Goal: Information Seeking & Learning: Understand process/instructions

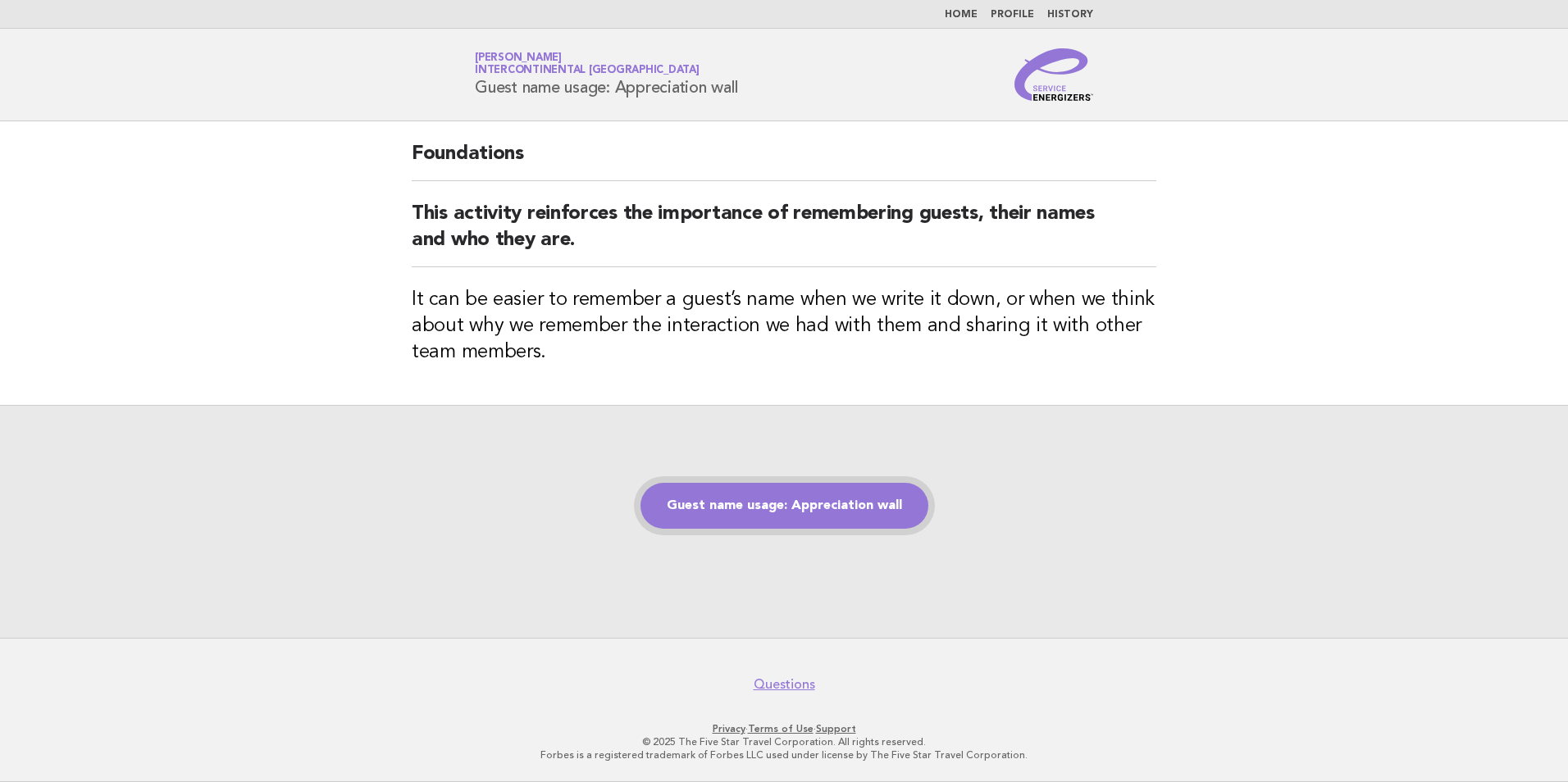
click at [796, 501] on link "Guest name usage: Appreciation wall" at bounding box center [784, 506] width 288 height 46
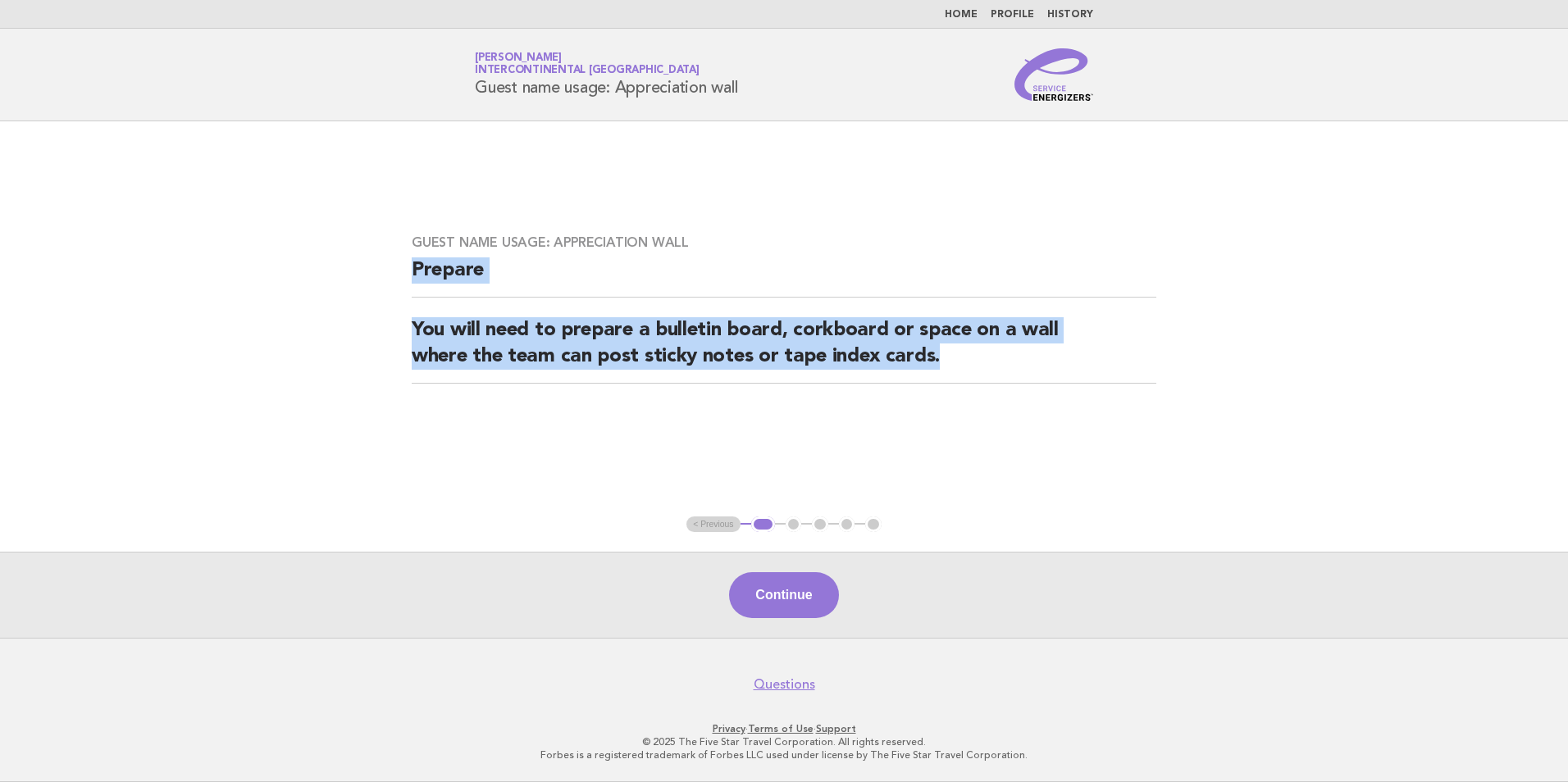
drag, startPoint x: 951, startPoint y: 345, endPoint x: 386, endPoint y: 258, distance: 571.7
click at [386, 258] on main "Guest name usage: Appreciation wall Prepare You will need to prepare a bulletin…" at bounding box center [784, 379] width 1568 height 516
drag, startPoint x: 386, startPoint y: 258, endPoint x: 435, endPoint y: 271, distance: 50.7
copy div "Prepare You will need to prepare a bulletin board, corkboard or space on a wall…"
click at [787, 582] on button "Continue" at bounding box center [783, 596] width 109 height 46
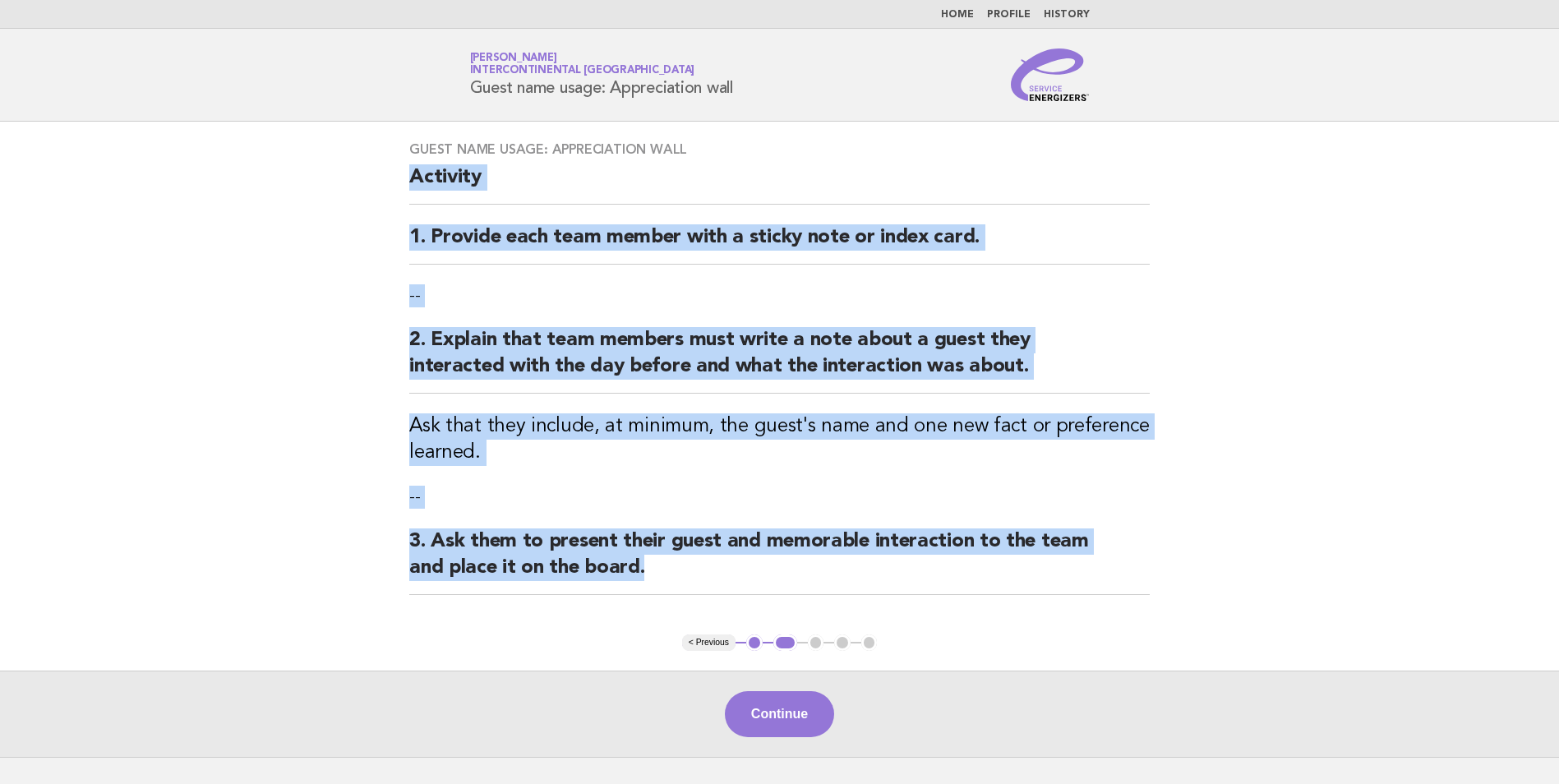
drag, startPoint x: 665, startPoint y: 566, endPoint x: 405, endPoint y: 189, distance: 458.0
click at [405, 189] on div "Guest name usage: Appreciation wall Activity 1. Provide each team member with a…" at bounding box center [779, 378] width 780 height 513
drag, startPoint x: 405, startPoint y: 189, endPoint x: 471, endPoint y: 176, distance: 67.3
copy div "Activity 1. Provide each team member with a sticky note or index card. -- 2. Ex…"
click at [769, 697] on button "Continue" at bounding box center [779, 715] width 109 height 46
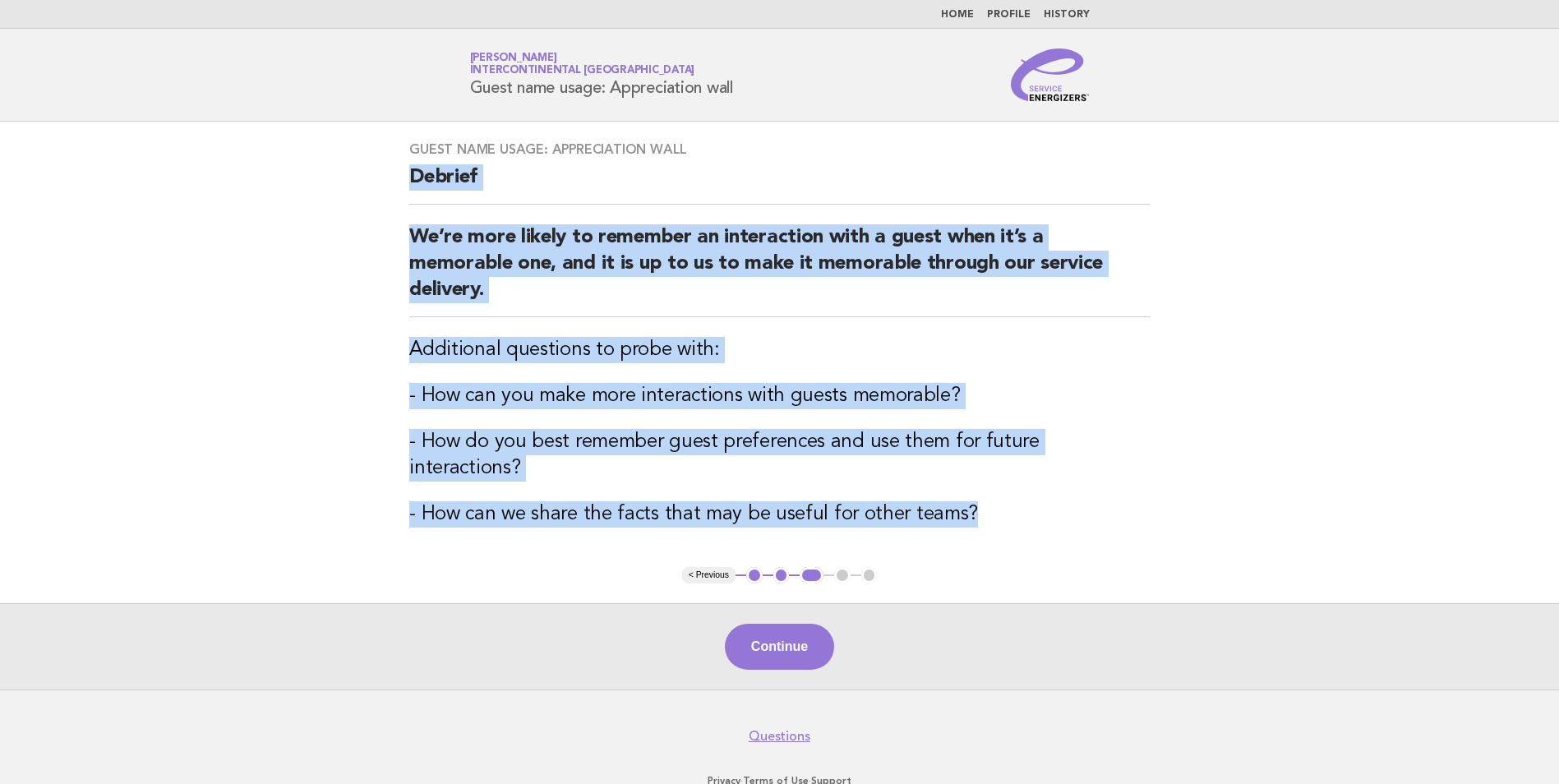
drag, startPoint x: 968, startPoint y: 488, endPoint x: 404, endPoint y: 191, distance: 637.4
click at [404, 191] on div "Guest name usage: Appreciation wall Debrief We’re more likely to remember an in…" at bounding box center [779, 344] width 780 height 446
drag, startPoint x: 404, startPoint y: 191, endPoint x: 437, endPoint y: 233, distance: 53.4
copy div "Debrief We’re more likely to remember an interaction with a guest when it’s a m…"
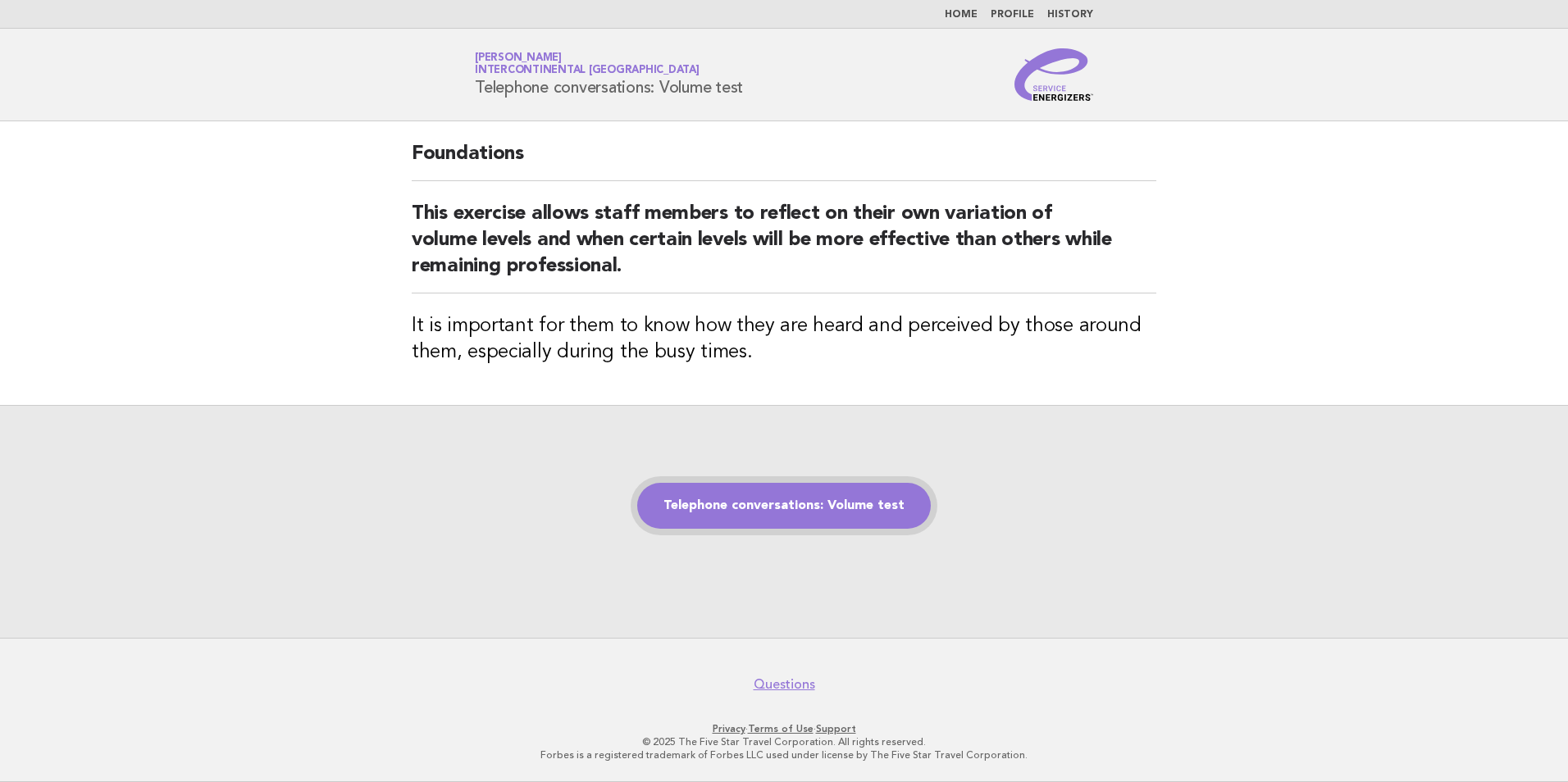
click at [726, 504] on link "Telephone conversations: Volume test" at bounding box center [784, 506] width 294 height 46
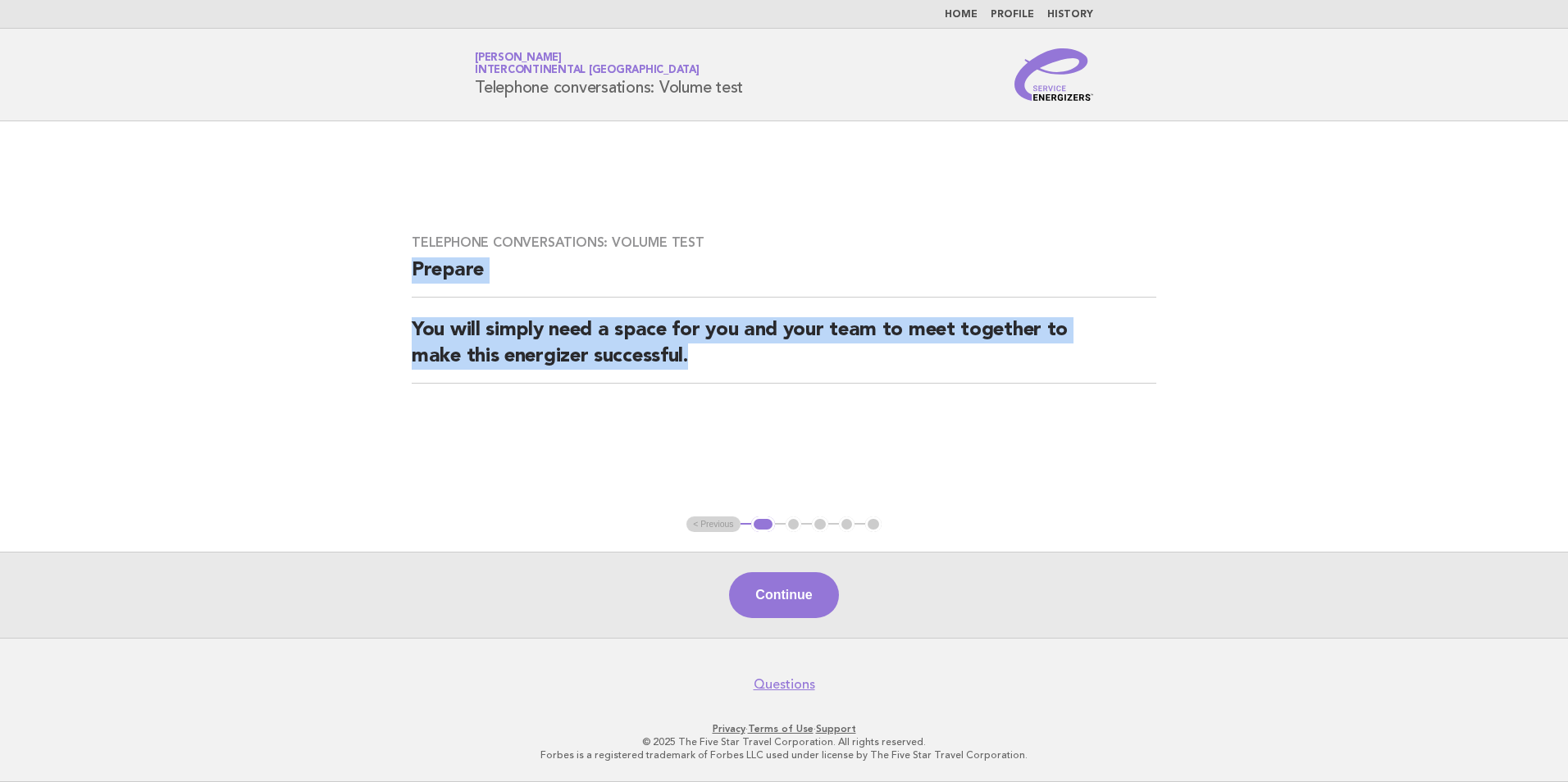
drag, startPoint x: 723, startPoint y: 351, endPoint x: 396, endPoint y: 279, distance: 334.8
click at [396, 279] on div "Telephone conversations: Volume test Prepare You will simply need a space for y…" at bounding box center [784, 318] width 784 height 208
drag, startPoint x: 396, startPoint y: 279, endPoint x: 456, endPoint y: 277, distance: 60.0
copy div "Prepare You will simply need a space for you and your team to meet together to …"
click at [793, 598] on button "Continue" at bounding box center [783, 596] width 109 height 46
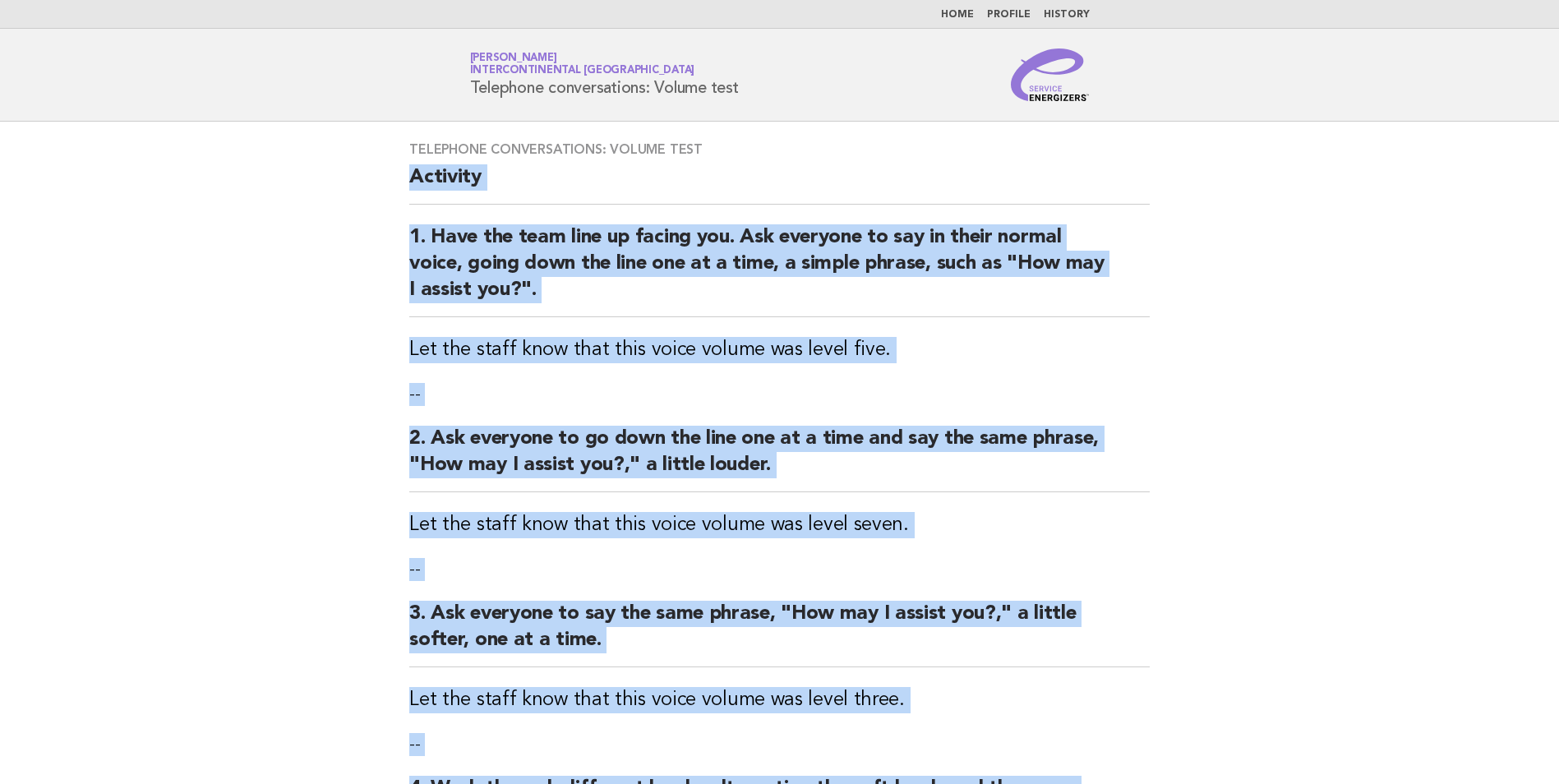
drag, startPoint x: 689, startPoint y: 488, endPoint x: 401, endPoint y: 180, distance: 421.7
click at [401, 180] on div "Telephone conversations: Volume test Activity 1. Have the team line up facing y…" at bounding box center [779, 538] width 780 height 832
drag, startPoint x: 401, startPoint y: 180, endPoint x: 465, endPoint y: 183, distance: 64.1
copy div "Activity 1. Have the team line up facing you. Ask everyone to say in their norm…"
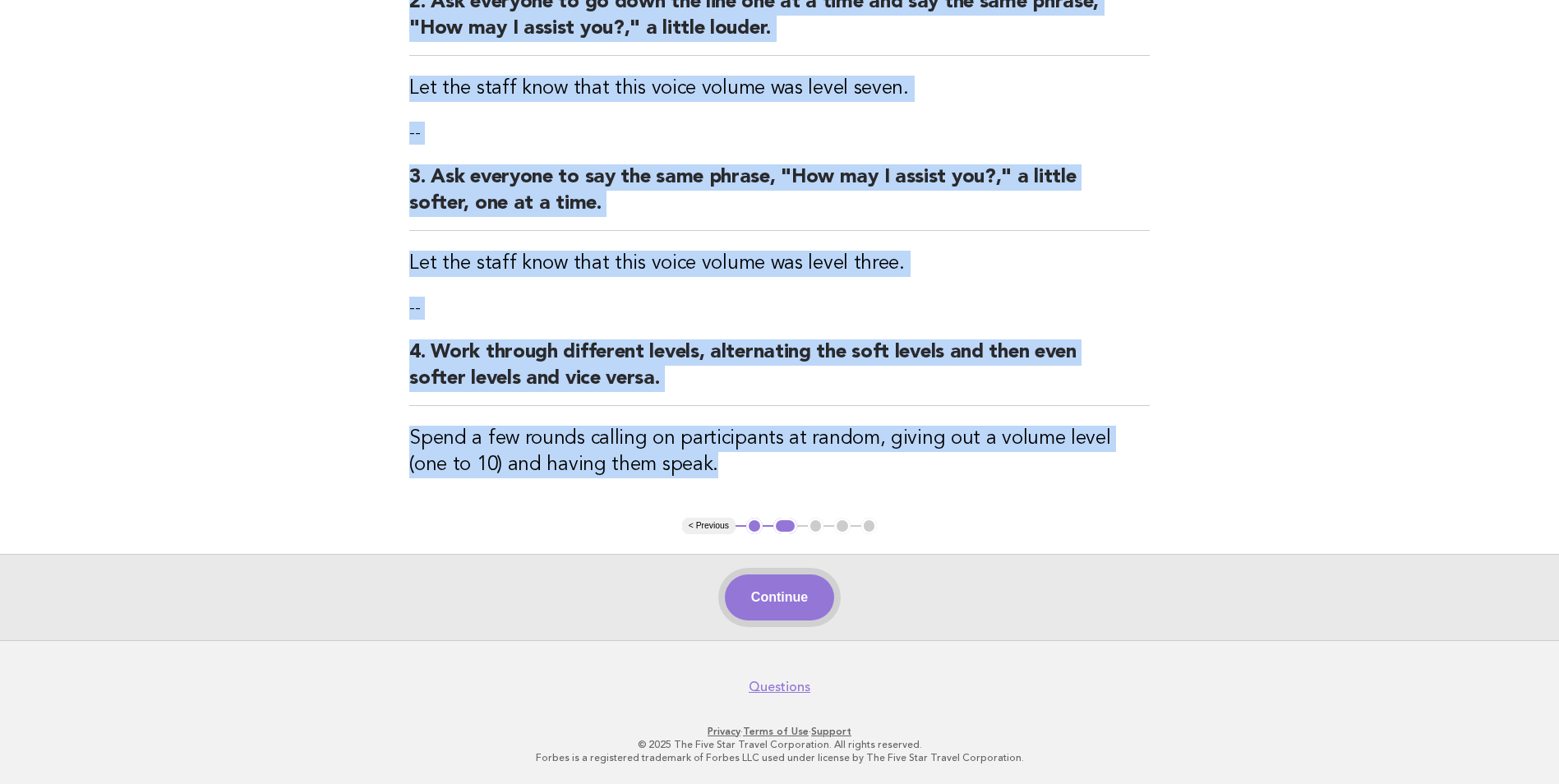
click at [785, 610] on button "Continue" at bounding box center [779, 597] width 109 height 46
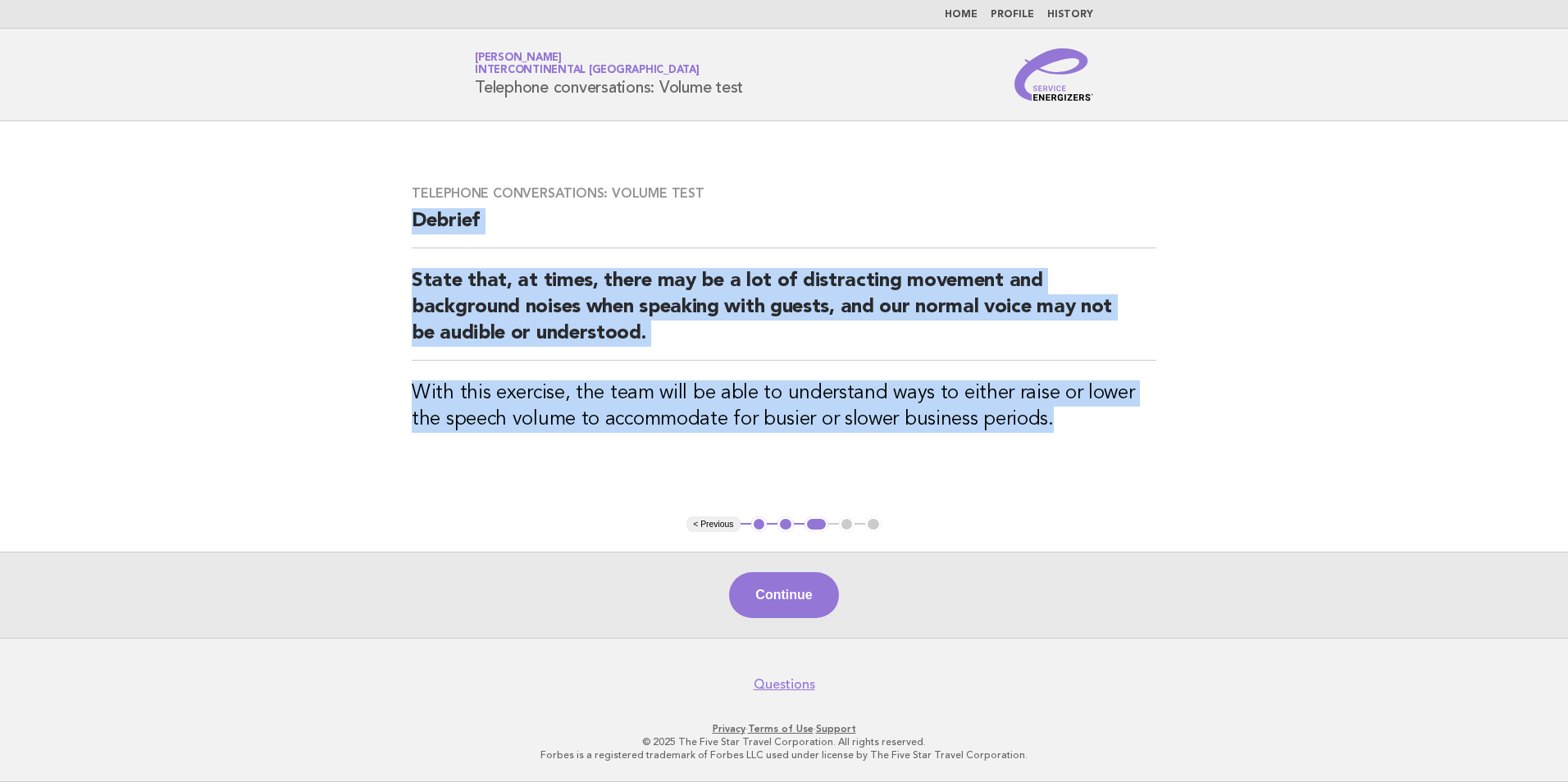
drag, startPoint x: 1039, startPoint y: 433, endPoint x: 402, endPoint y: 228, distance: 669.2
click at [402, 228] on div "Telephone conversations: Volume test Debrief State that, at times, there may be…" at bounding box center [784, 319] width 784 height 307
drag, startPoint x: 402, startPoint y: 228, endPoint x: 424, endPoint y: 225, distance: 22.2
copy div "Debrief State that, at times, there may be a lot of distracting movement and ba…"
